Goal: Communication & Community: Answer question/provide support

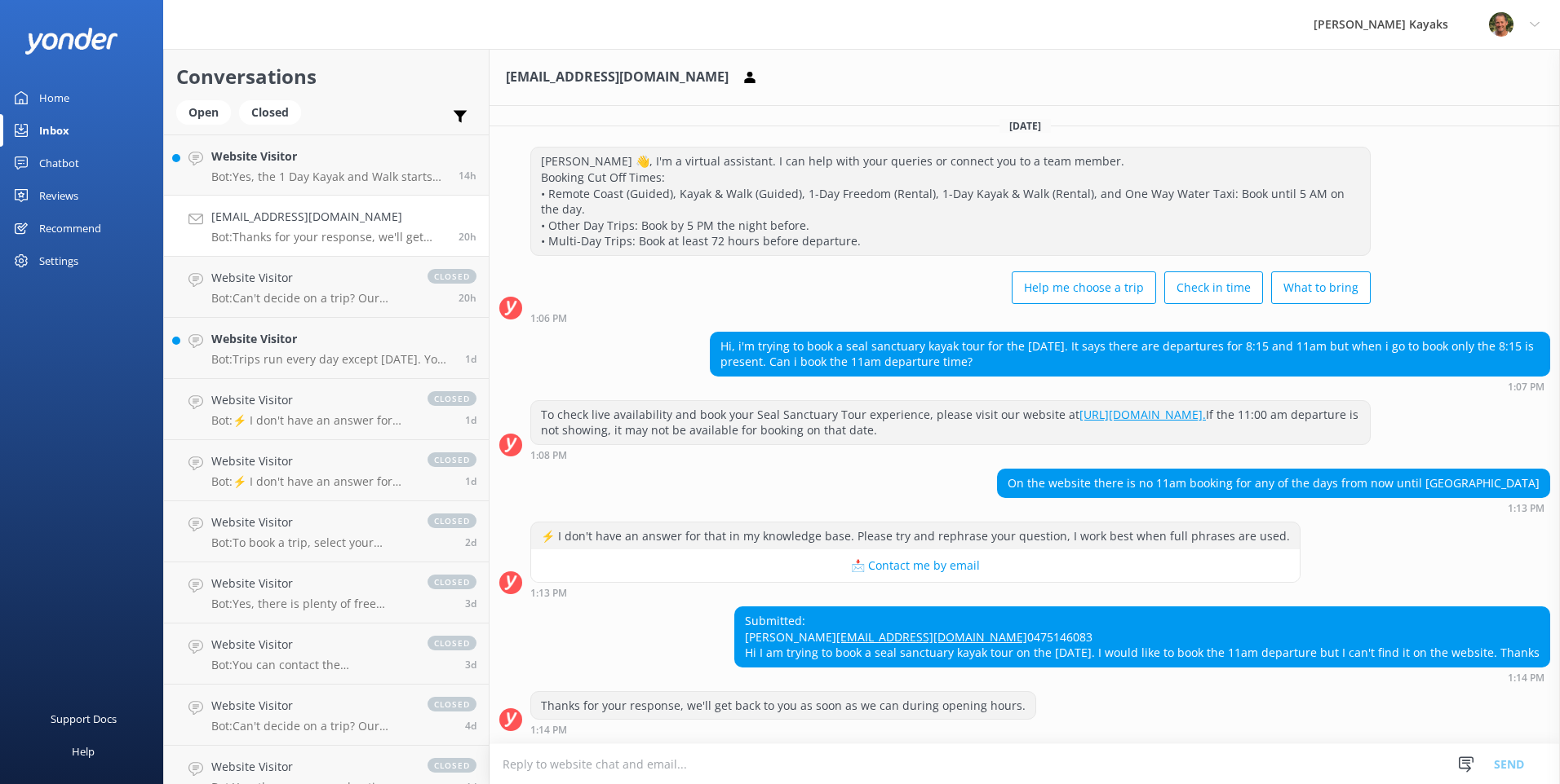
scroll to position [50, 0]
click at [880, 774] on textarea at bounding box center [1025, 764] width 1071 height 40
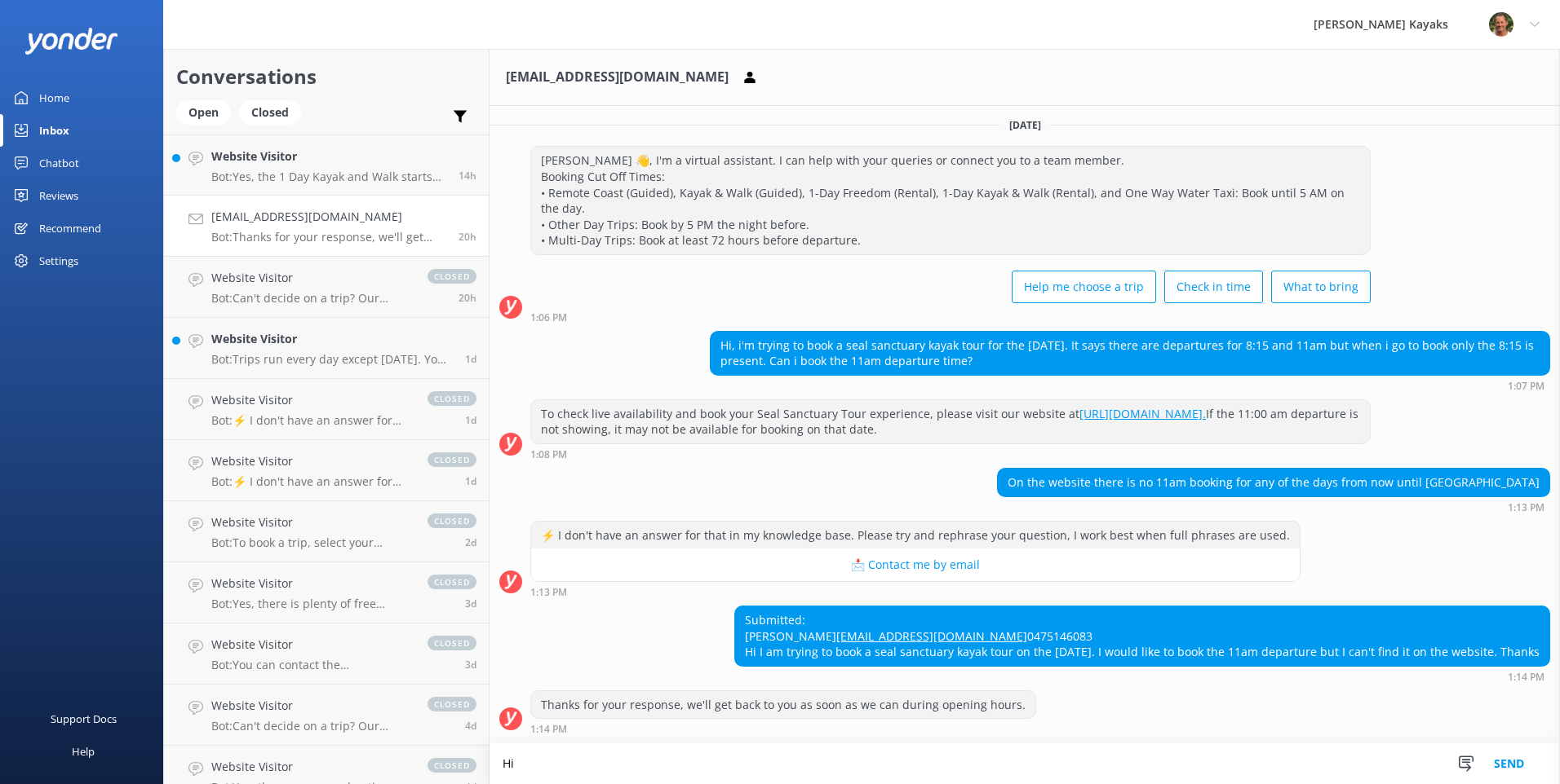
scroll to position [51, 0]
drag, startPoint x: 893, startPoint y: 767, endPoint x: 934, endPoint y: 758, distance: 42.0
click at [757, 766] on textarea "Hi [PERSON_NAME], Apologies for the hassle, we hada website glitch, I've now am…" at bounding box center [1025, 764] width 1071 height 41
click at [755, 761] on textarea "Hi [PERSON_NAME], Apologies for the hassle, we hada website glitch, I've now am…" at bounding box center [1025, 764] width 1071 height 41
drag, startPoint x: 764, startPoint y: 761, endPoint x: 728, endPoint y: 766, distance: 36.3
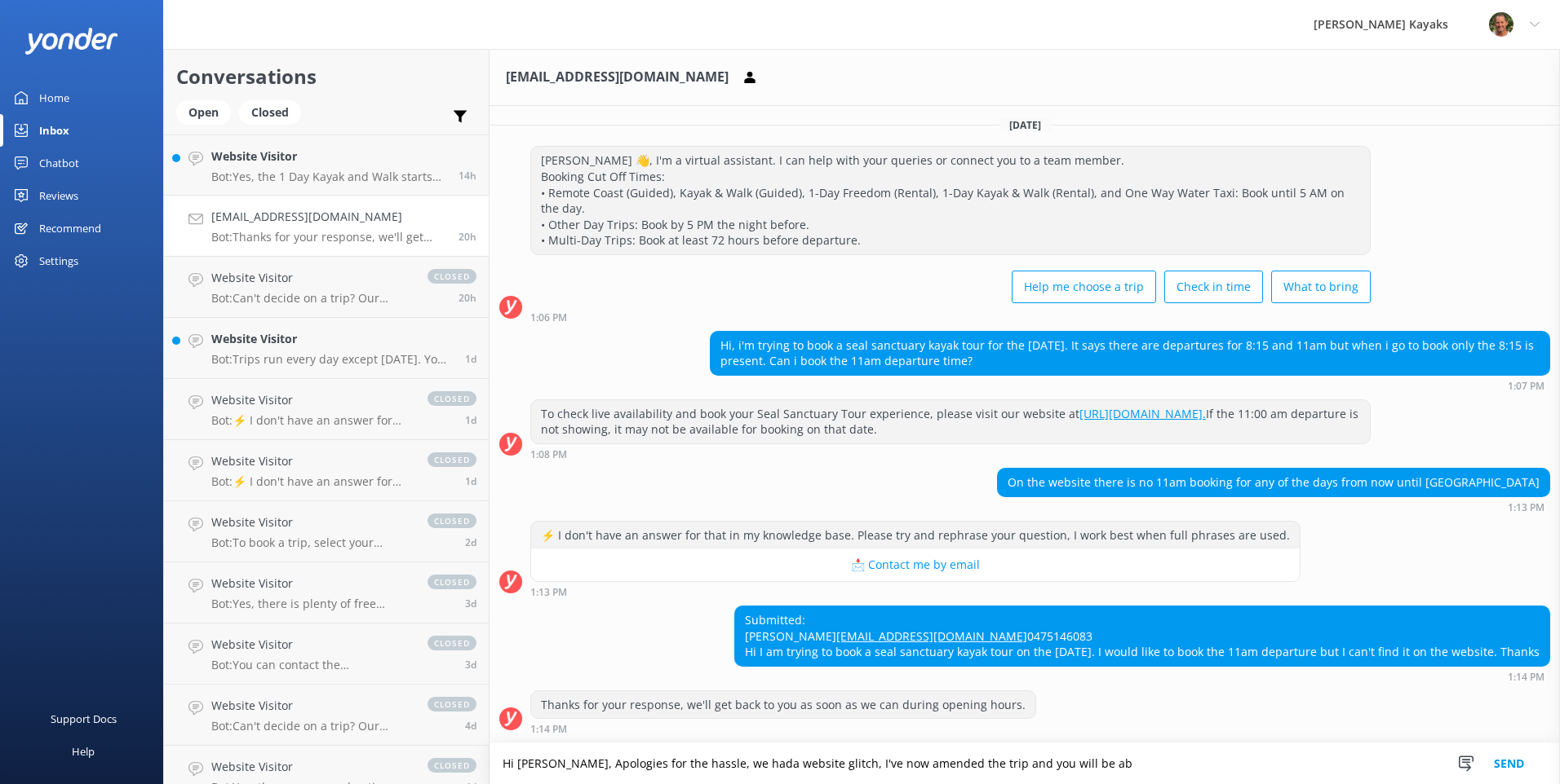
click at [728, 766] on textarea "Hi [PERSON_NAME], Apologies for the hassle, we hada website glitch, I've now am…" at bounding box center [1025, 764] width 1071 height 41
click at [1096, 763] on textarea "Hi [PERSON_NAME], Apologies for the hassle, we had website glitch, I've now ame…" at bounding box center [1025, 764] width 1071 height 41
drag, startPoint x: 1214, startPoint y: 764, endPoint x: 494, endPoint y: 551, distance: 750.8
click at [215, 728] on div "Conversations Open Closed Important Converted Assigned to me Unassigned Website…" at bounding box center [861, 416] width 1397 height 736
type textarea "Hi [PERSON_NAME], Apologies for the hassle, we had website glitch, I've now ame…"
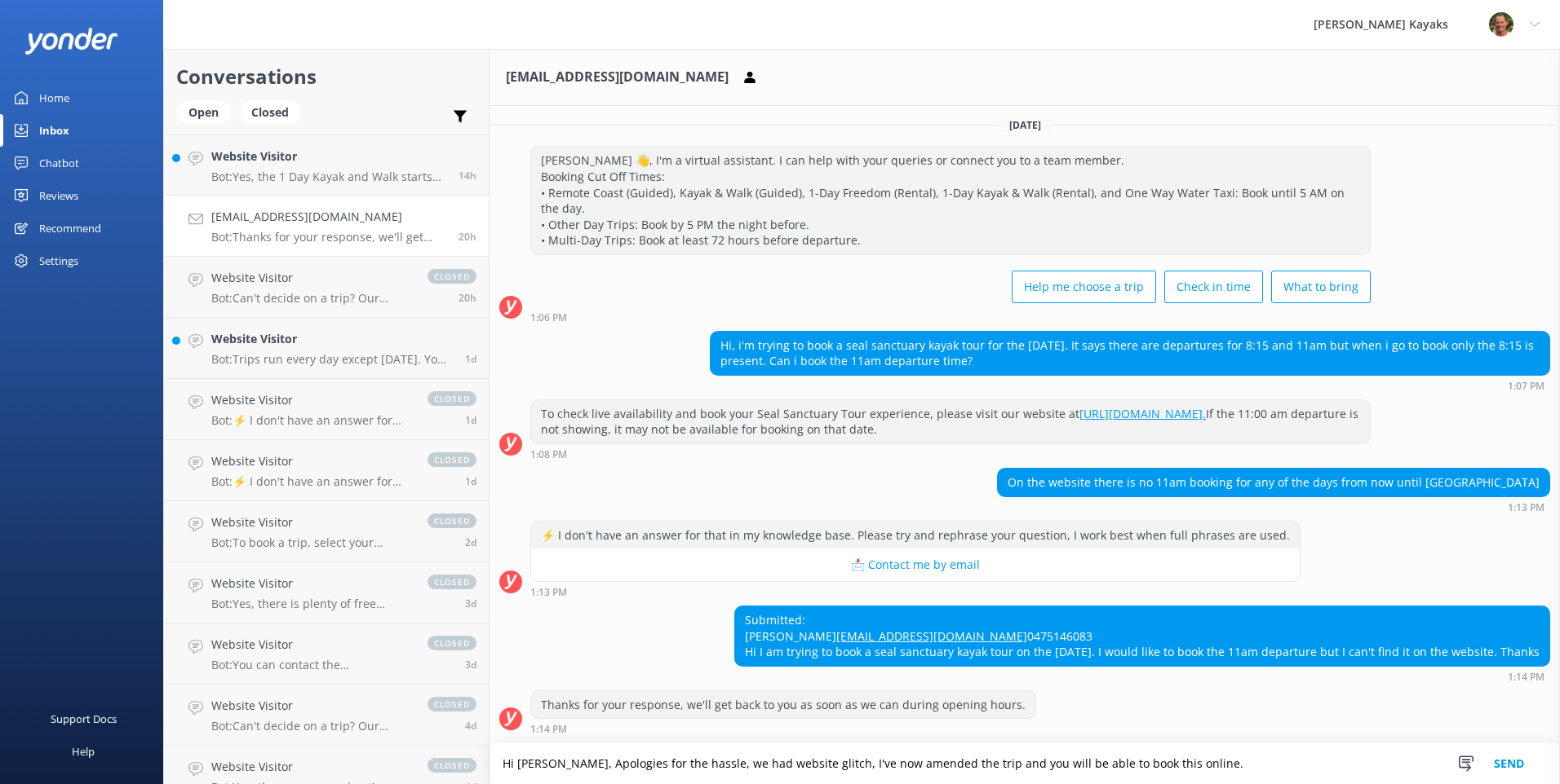
click at [1513, 770] on button "Send" at bounding box center [1509, 764] width 61 height 41
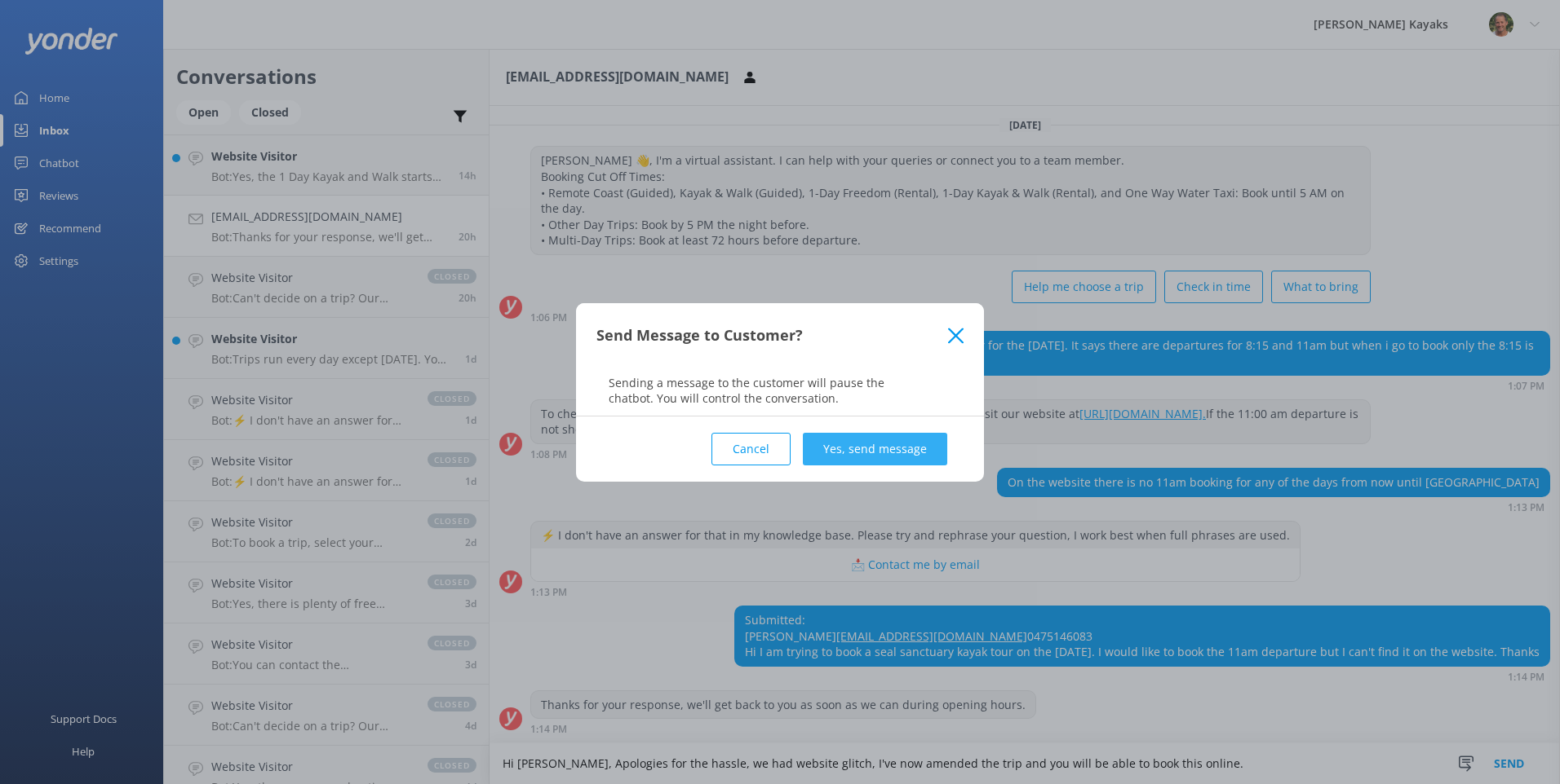
click at [859, 448] on button "Yes, send message" at bounding box center [874, 449] width 145 height 33
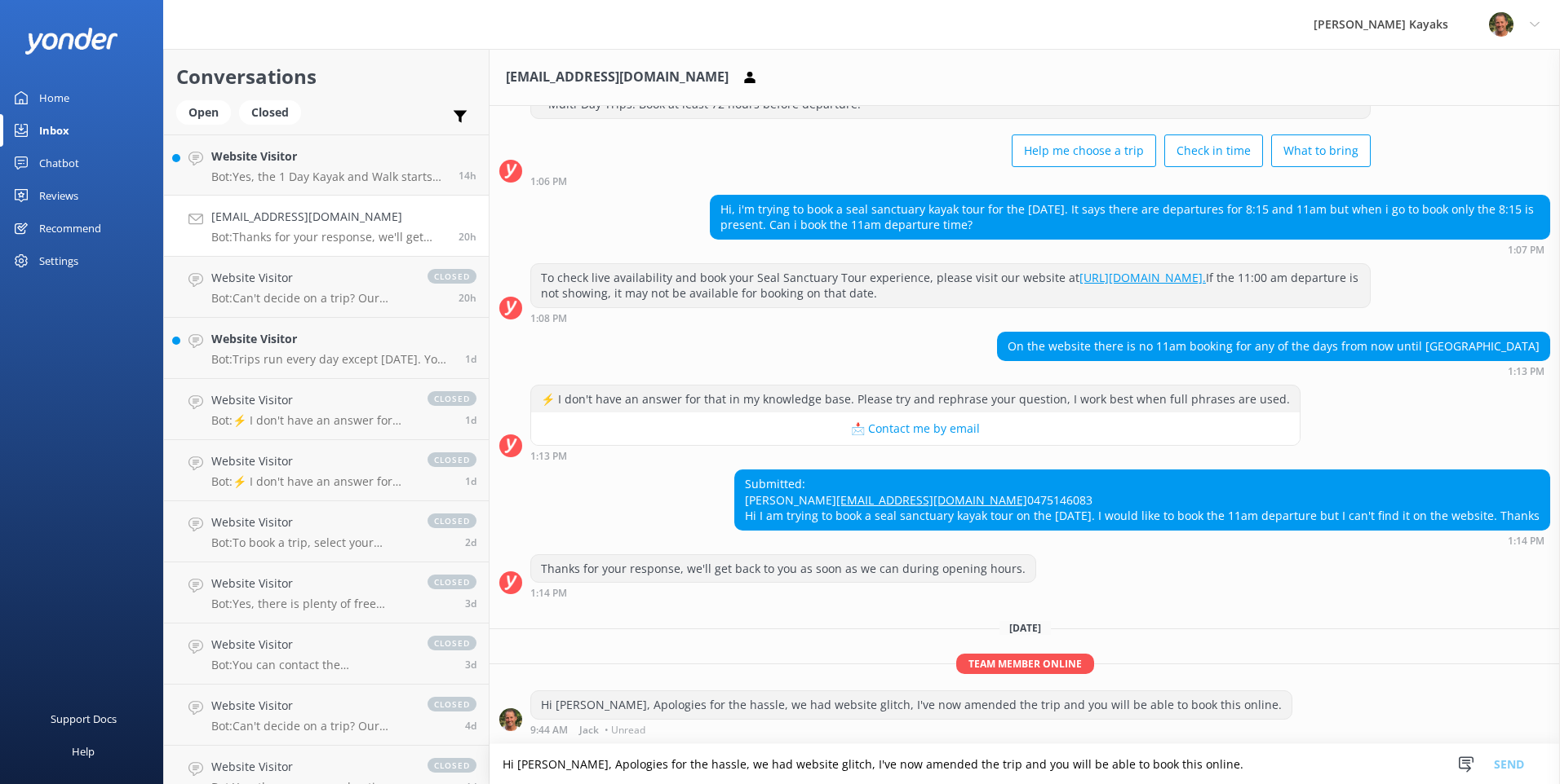
scroll to position [186, 0]
drag, startPoint x: 905, startPoint y: 467, endPoint x: 712, endPoint y: 470, distance: 193.0
click at [735, 470] on div "Submitted: [PERSON_NAME] [PERSON_NAME][EMAIL_ADDRESS][DOMAIN_NAME] 0475146083 H…" at bounding box center [1142, 500] width 814 height 60
copy link "[EMAIL_ADDRESS][DOMAIN_NAME]"
click at [262, 171] on p "Bot: Yes, the 1 Day Kayak and Walk starts and finishes at [GEOGRAPHIC_DATA]." at bounding box center [329, 177] width 235 height 15
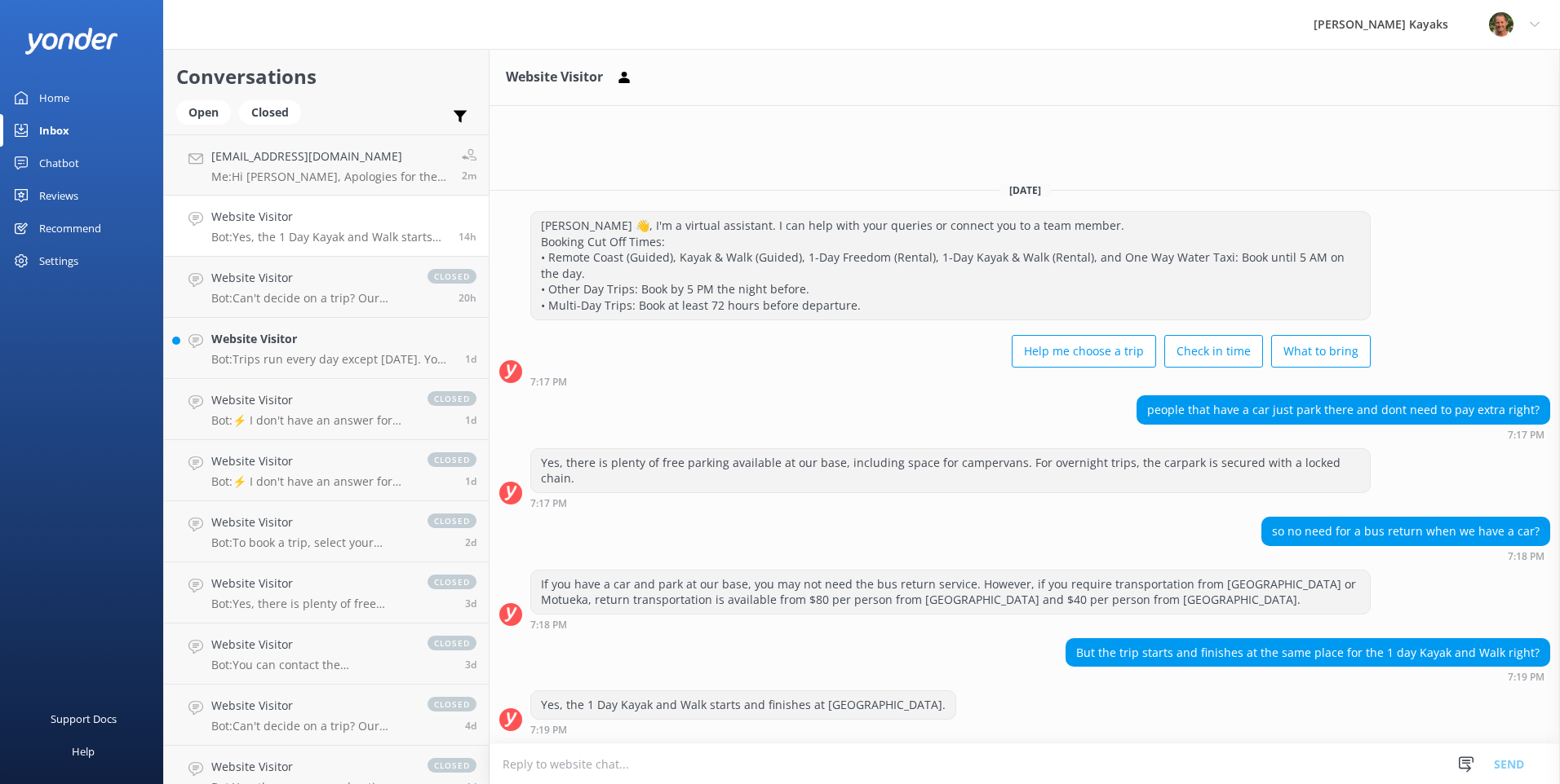
click at [284, 238] on p "Bot: Yes, the 1 Day Kayak and Walk starts and finishes at [GEOGRAPHIC_DATA]." at bounding box center [329, 238] width 235 height 15
click at [316, 375] on link "Website Visitor Bot: Trips run every day except [DATE]. You can check live avai…" at bounding box center [326, 348] width 324 height 61
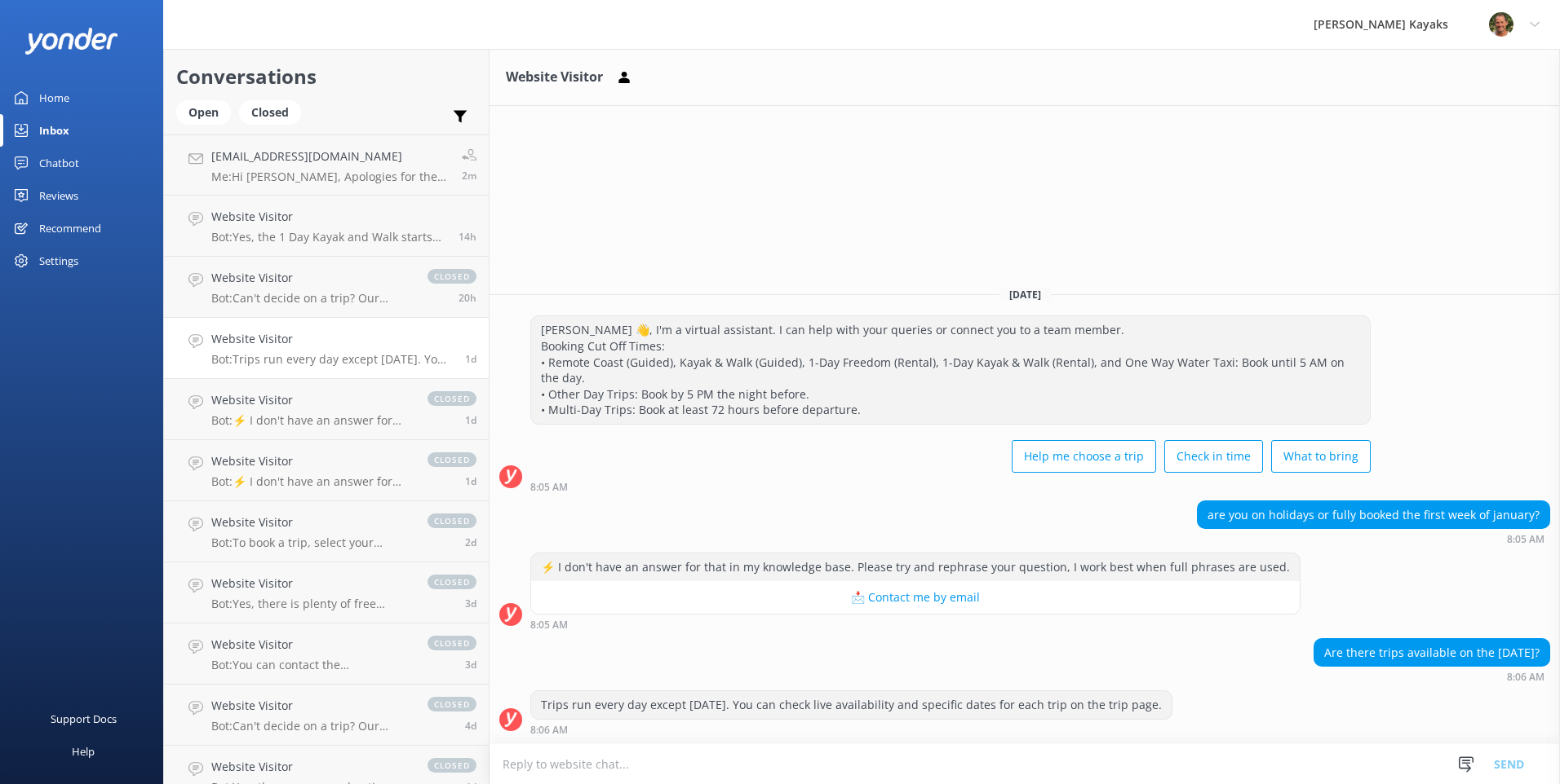
click at [1096, 761] on textarea at bounding box center [1025, 764] width 1071 height 40
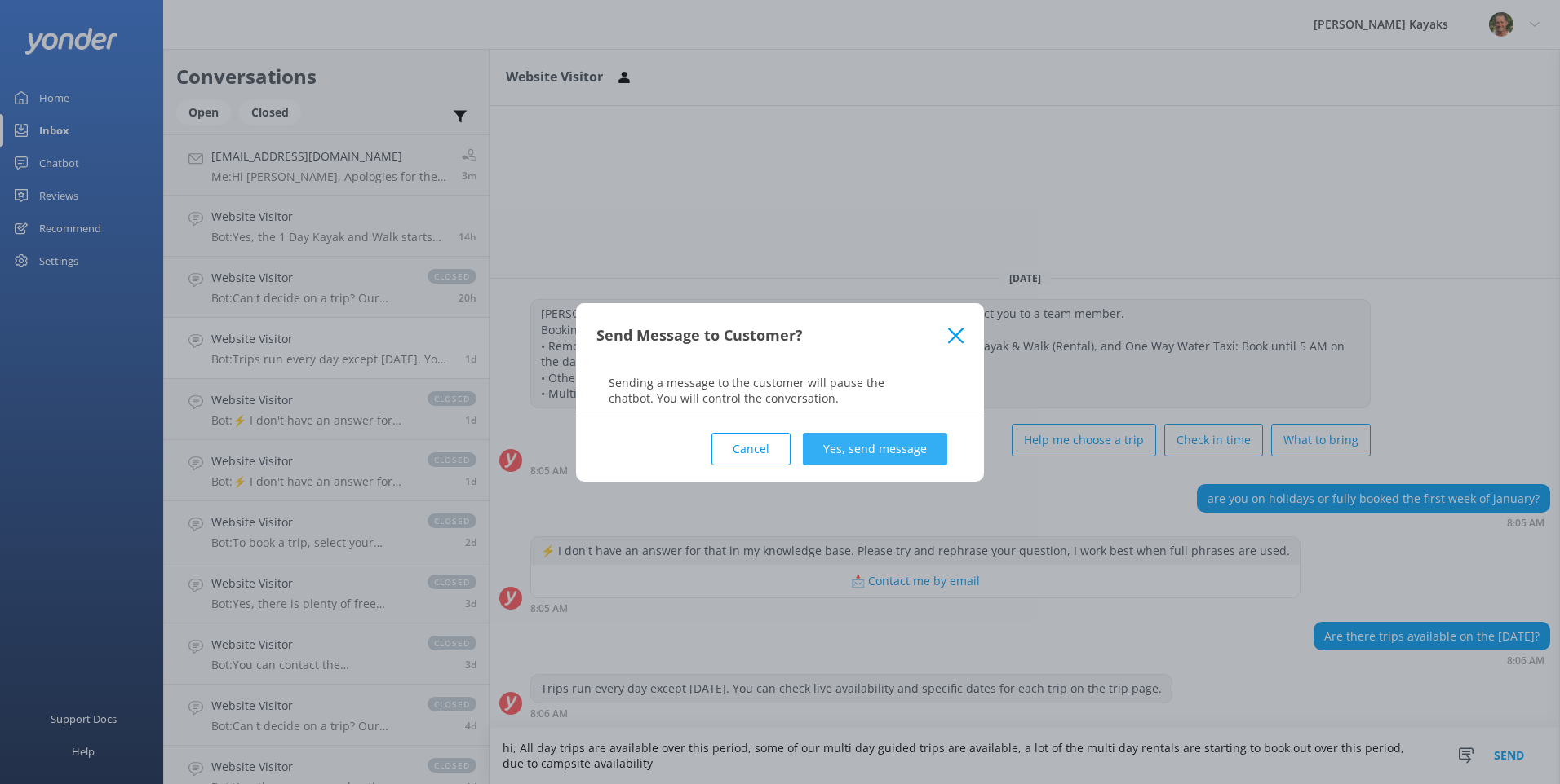
type textarea "hi, All day trips are available over this period, some of our multi day guided …"
click at [897, 438] on button "Yes, send message" at bounding box center [874, 449] width 145 height 33
